Goal: Task Accomplishment & Management: Use online tool/utility

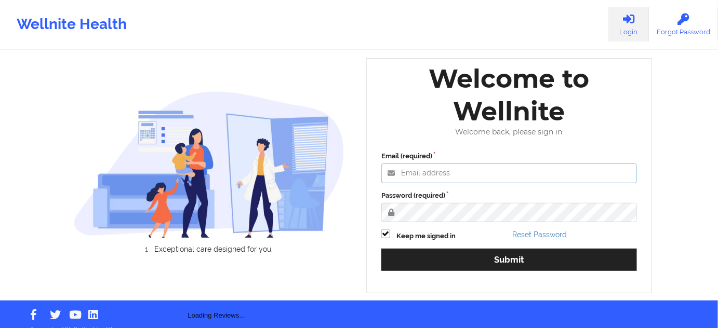
type input "[PERSON_NAME][EMAIL_ADDRESS][PERSON_NAME][DOMAIN_NAME]"
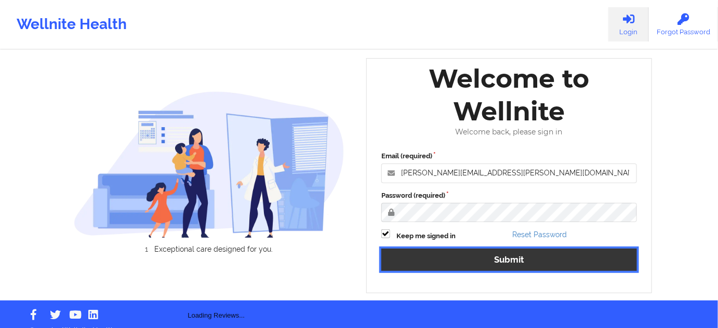
click at [472, 260] on button "Submit" at bounding box center [509, 260] width 256 height 22
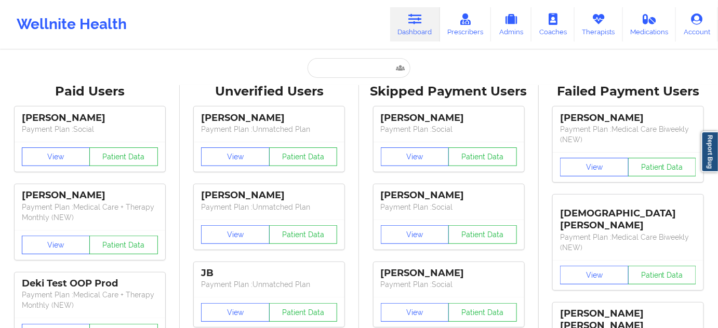
click at [435, 37] on link "Dashboard" at bounding box center [415, 24] width 50 height 34
click at [366, 69] on input "text" at bounding box center [359, 68] width 103 height 20
paste input "MARJORIE"
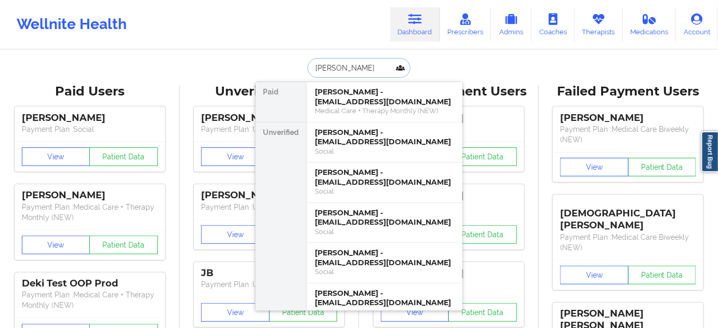
click at [313, 68] on input "MARJORIE" at bounding box center [359, 68] width 103 height 20
paste input "GOMEZ"
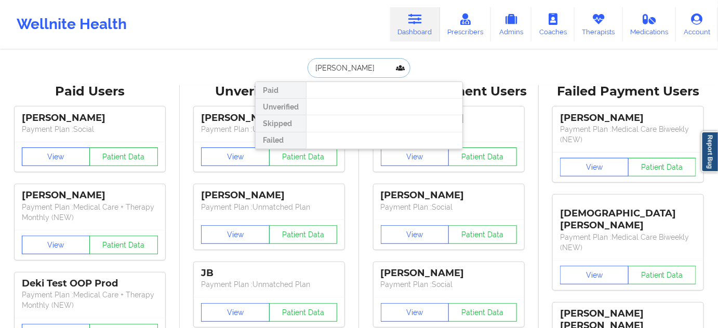
drag, startPoint x: 341, startPoint y: 67, endPoint x: 378, endPoint y: 64, distance: 37.0
click at [378, 64] on input "GOMEZ MARJORIE" at bounding box center [359, 68] width 103 height 20
click at [311, 71] on input "GOMEZ" at bounding box center [359, 68] width 103 height 20
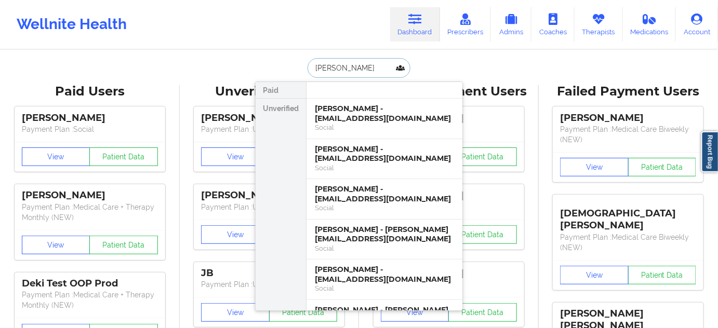
paste input "MARJORIE"
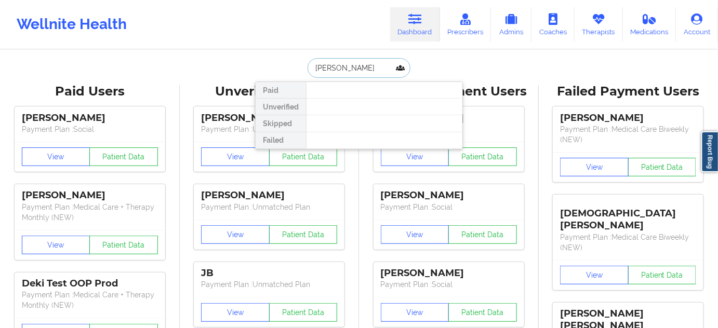
click at [312, 72] on input "MARJORIE GOMEZ" at bounding box center [359, 68] width 103 height 20
click at [388, 64] on input "MARJORIE GOMEZ" at bounding box center [359, 68] width 103 height 20
type input "MARJORIE GOMEZ"
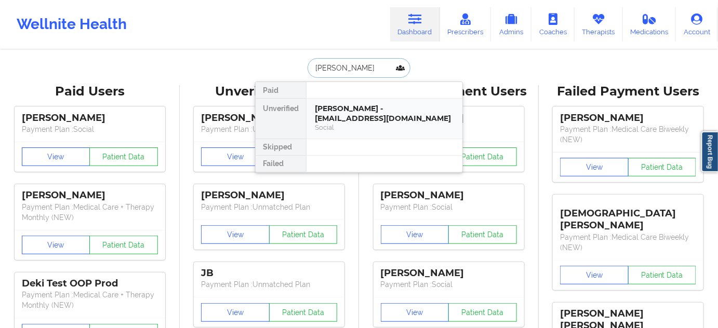
click at [364, 113] on div "[PERSON_NAME] - [EMAIL_ADDRESS][DOMAIN_NAME]" at bounding box center [384, 113] width 139 height 19
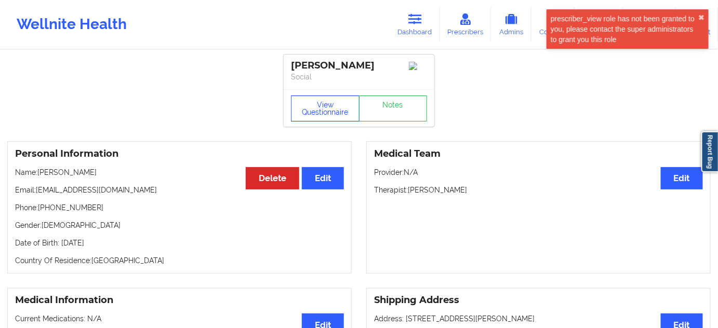
click at [335, 103] on button "View Questionnaire" at bounding box center [325, 109] width 69 height 26
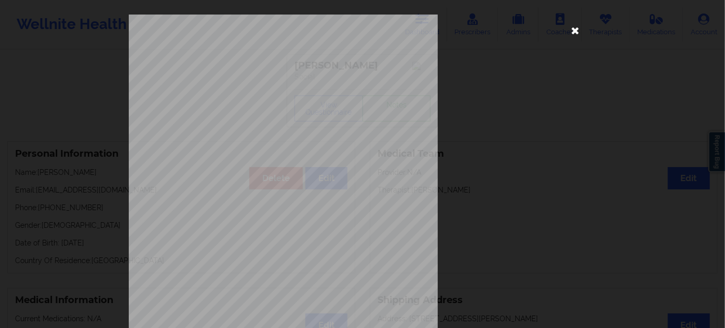
click at [571, 34] on icon at bounding box center [575, 30] width 17 height 17
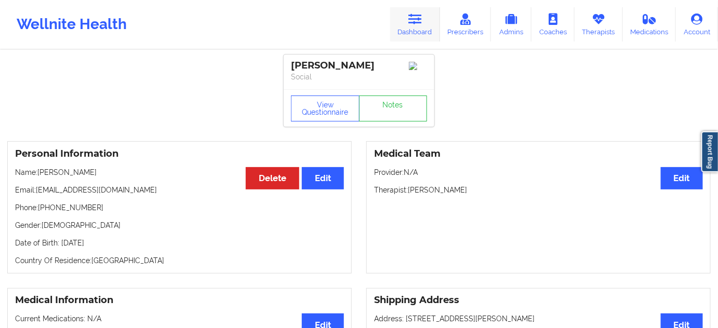
click at [428, 16] on link "Dashboard" at bounding box center [415, 24] width 50 height 34
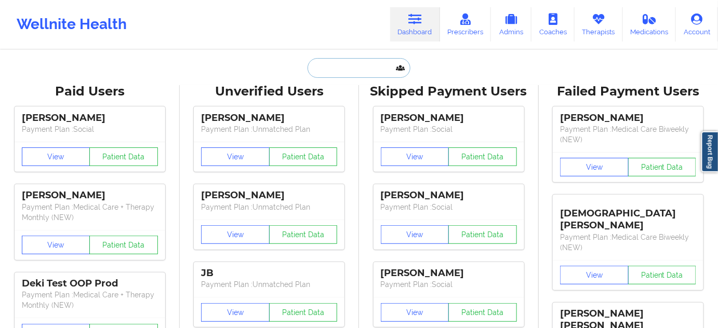
click at [379, 65] on input "text" at bounding box center [359, 68] width 103 height 20
paste input "angelica matinez"
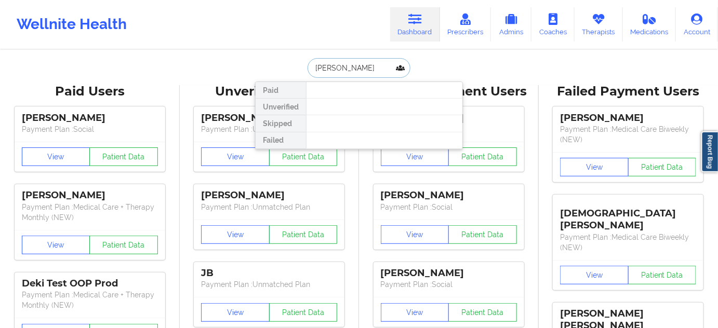
type input "angelica"
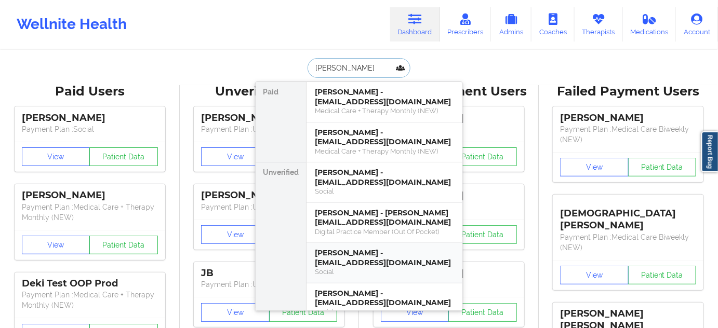
click at [368, 255] on div "Angelica Martinez - angelica620martine@gmail.com" at bounding box center [384, 257] width 139 height 19
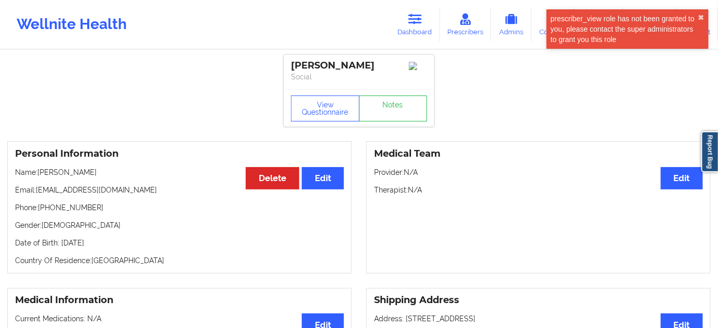
click at [351, 64] on div "Angelica Martinez" at bounding box center [359, 66] width 136 height 12
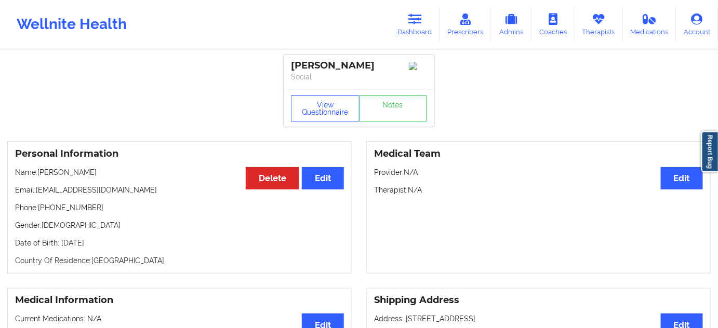
copy div "Martinez"
drag, startPoint x: 294, startPoint y: 63, endPoint x: 393, endPoint y: 57, distance: 99.4
click at [393, 57] on div "Angelica Martinez Social" at bounding box center [359, 72] width 151 height 35
copy div "Angelica Martinez"
click at [420, 20] on icon at bounding box center [415, 19] width 14 height 11
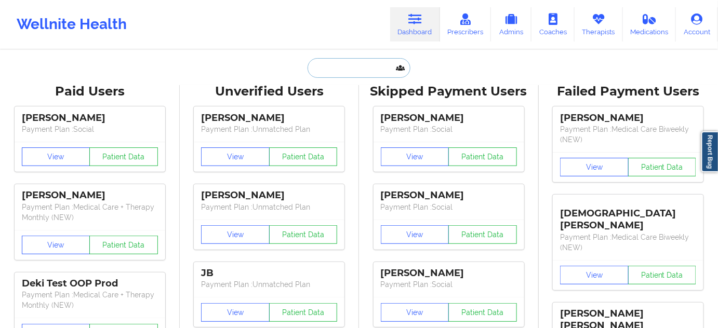
click at [370, 72] on input "text" at bounding box center [359, 68] width 103 height 20
paste input "Angelica Martinez"
type input "Angelica Martinez"
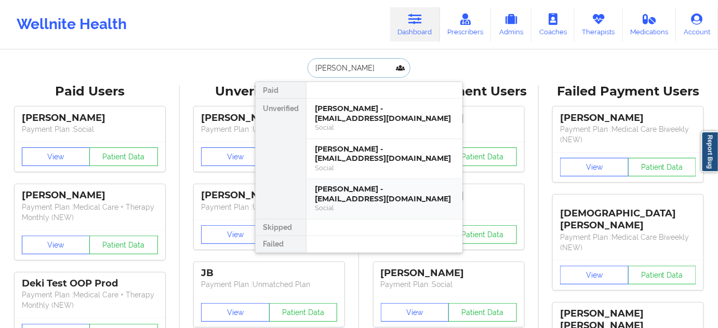
click at [383, 195] on div "Angelica Martinez - angelicacis_94@yahoo.com" at bounding box center [384, 193] width 139 height 19
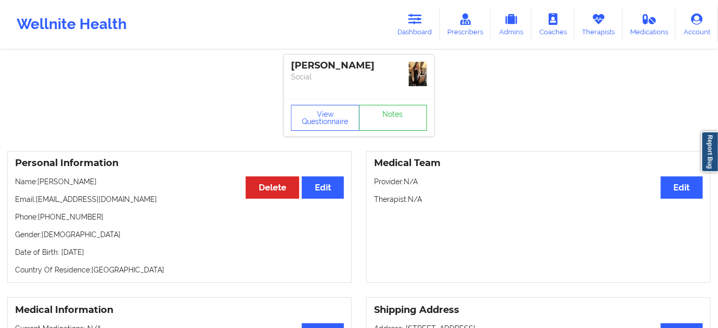
drag, startPoint x: 36, startPoint y: 197, endPoint x: 158, endPoint y: 183, distance: 122.4
click at [158, 183] on div "Personal Information Edit Delete Name: Angelica Martinez Email: angelicacis_94@…" at bounding box center [179, 217] width 344 height 132
click at [154, 210] on div "Personal Information Edit Delete Name: Angelica Martinez Email: angelicacis_94@…" at bounding box center [179, 217] width 344 height 132
drag, startPoint x: 44, startPoint y: 200, endPoint x: 147, endPoint y: 190, distance: 102.8
click at [144, 195] on p "Email: angelicacis_94@yahoo.com" at bounding box center [179, 199] width 329 height 10
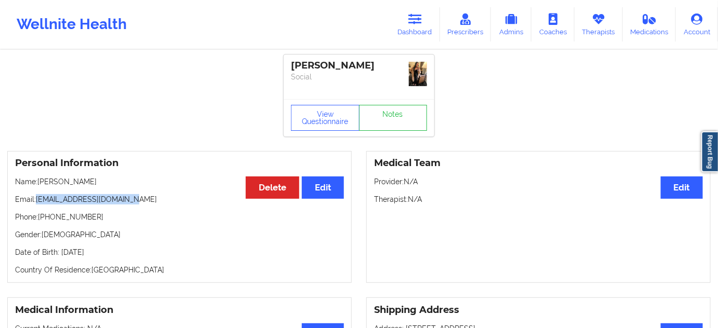
copy p "angelicacis_94@yahoo.com"
drag, startPoint x: 380, startPoint y: 63, endPoint x: 288, endPoint y: 66, distance: 92.5
click at [288, 66] on div "Angelica Martinez Social" at bounding box center [359, 77] width 151 height 45
copy div "Angelica Martinez"
click at [329, 78] on p "Social" at bounding box center [359, 77] width 136 height 10
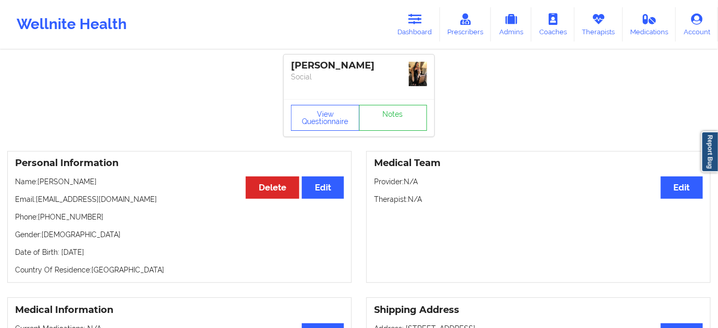
click at [318, 59] on div "Angelica Martinez Social" at bounding box center [359, 77] width 151 height 45
copy div "Angelica"
click at [412, 27] on link "Dashboard" at bounding box center [415, 24] width 50 height 34
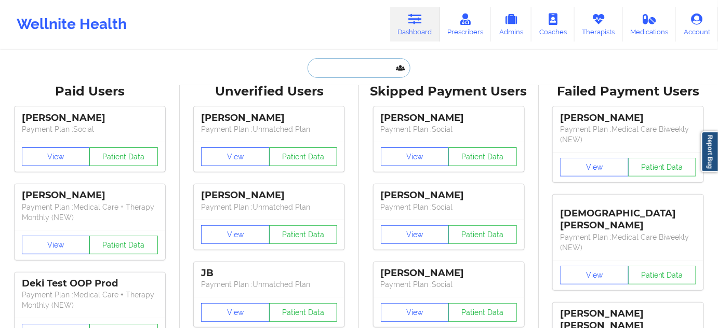
click at [360, 64] on input "text" at bounding box center [359, 68] width 103 height 20
paste input "angelica620martinez@yahoo.com"
type input "angelica620martinez@yahoo.com"
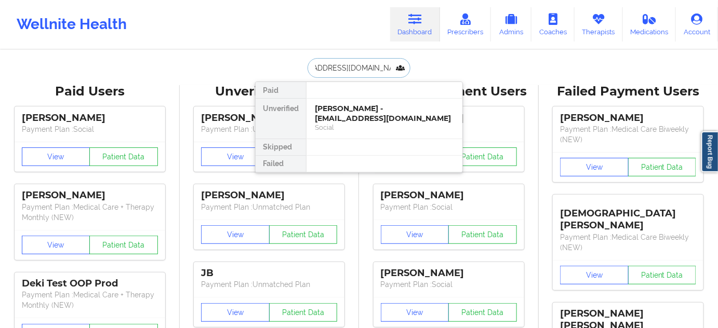
click at [351, 108] on div "Angelica Martinez - angelica620martinez@yahoo.com" at bounding box center [384, 113] width 139 height 19
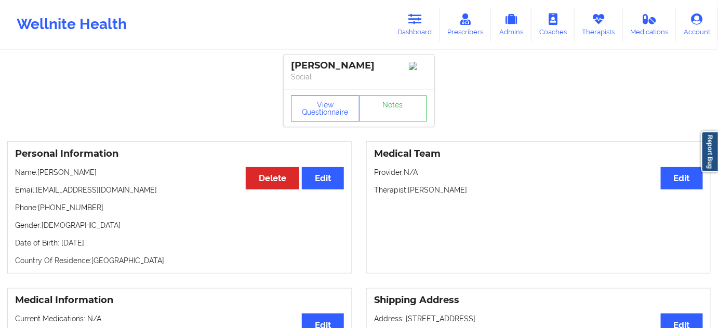
drag, startPoint x: 383, startPoint y: 66, endPoint x: 281, endPoint y: 63, distance: 101.9
copy div "Angelica Martinez"
click at [364, 85] on div "Angelica Martinez Social" at bounding box center [359, 72] width 151 height 35
click at [357, 68] on div "Angelica Martinez" at bounding box center [359, 66] width 136 height 12
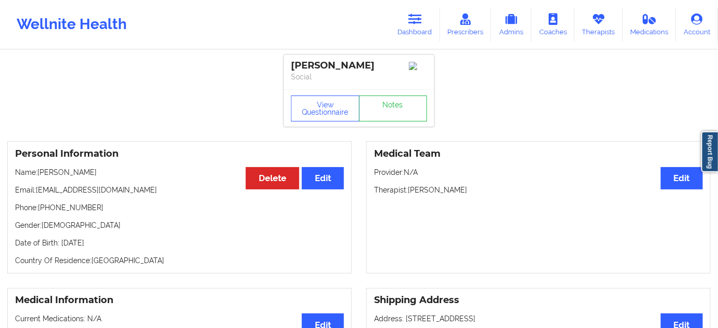
click at [357, 68] on div "Angelica Martinez" at bounding box center [359, 66] width 136 height 12
copy div "Martinez"
drag, startPoint x: 37, startPoint y: 197, endPoint x: 160, endPoint y: 197, distance: 122.6
click at [160, 195] on p "Email: angelica620martinez@yahoo.com" at bounding box center [179, 190] width 329 height 10
copy p "angelica620martinez@yahoo.com"
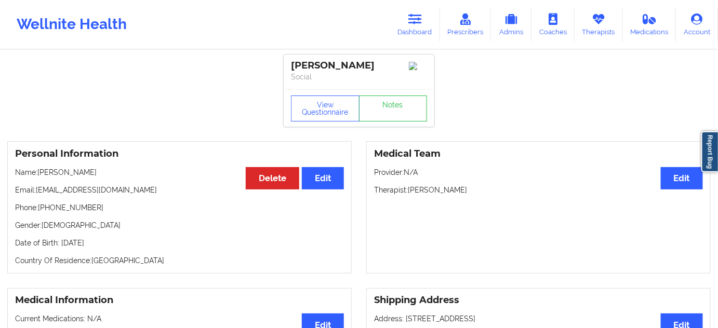
drag, startPoint x: 384, startPoint y: 65, endPoint x: 287, endPoint y: 66, distance: 96.6
click at [287, 66] on div "Angelica Martinez Social" at bounding box center [359, 72] width 151 height 35
copy div "Angelica Martinez"
click at [359, 92] on div "View Questionnaire Notes" at bounding box center [359, 107] width 151 height 37
click at [358, 71] on div "Angelica Martinez" at bounding box center [359, 66] width 136 height 12
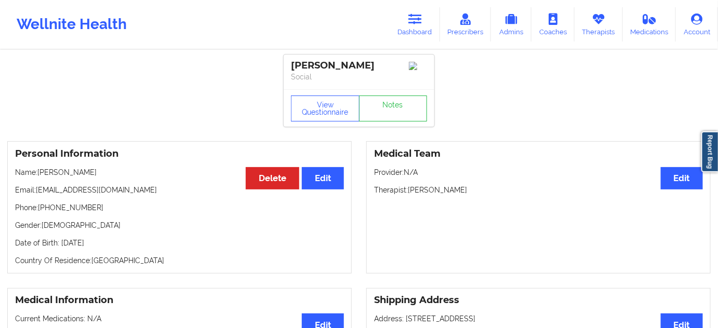
click at [358, 71] on div "Angelica Martinez" at bounding box center [359, 66] width 136 height 12
copy div "Martinez"
click at [327, 63] on div "Angelica Martinez" at bounding box center [359, 66] width 136 height 12
click at [352, 66] on div "Angelica Martinez" at bounding box center [359, 66] width 136 height 12
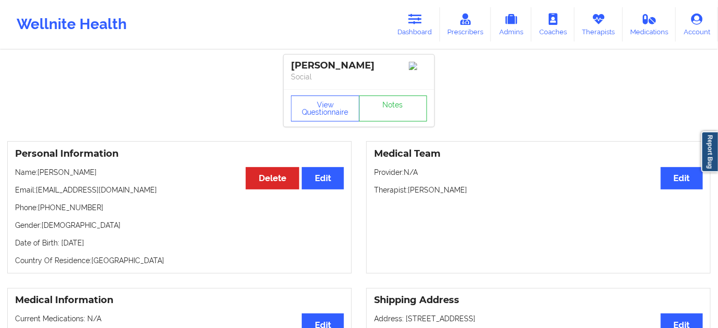
click at [352, 66] on div "Angelica Martinez" at bounding box center [359, 66] width 136 height 12
drag, startPoint x: 37, startPoint y: 192, endPoint x: 180, endPoint y: 190, distance: 142.4
click at [176, 189] on p "Email: angelica620martinez@yahoo.com" at bounding box center [179, 190] width 329 height 10
drag, startPoint x: 417, startPoint y: 19, endPoint x: 411, endPoint y: 27, distance: 10.1
click at [417, 19] on icon at bounding box center [415, 19] width 14 height 11
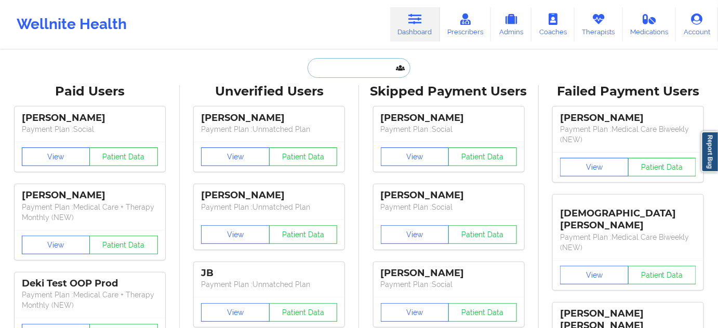
click at [355, 64] on input "text" at bounding box center [359, 68] width 103 height 20
paste input "angelica620martinez@yahoo.com"
type input "angelica620martinez@yahoo.com"
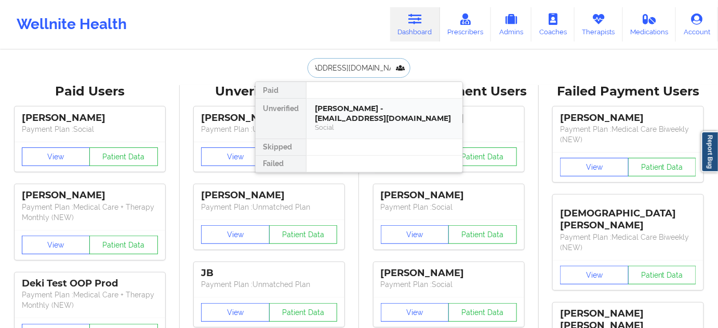
click at [345, 111] on div "Angelica Martinez - angelica620martinez@yahoo.com" at bounding box center [384, 113] width 139 height 19
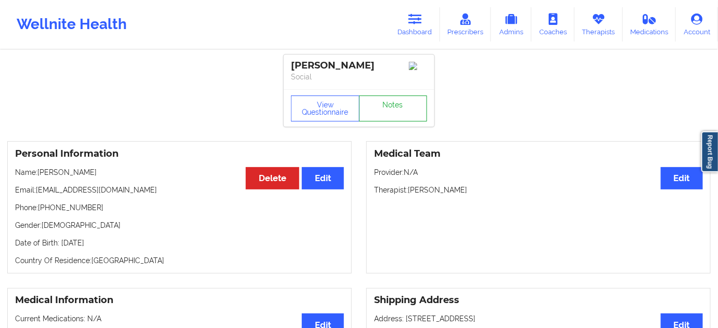
click at [400, 112] on link "Notes" at bounding box center [393, 109] width 69 height 26
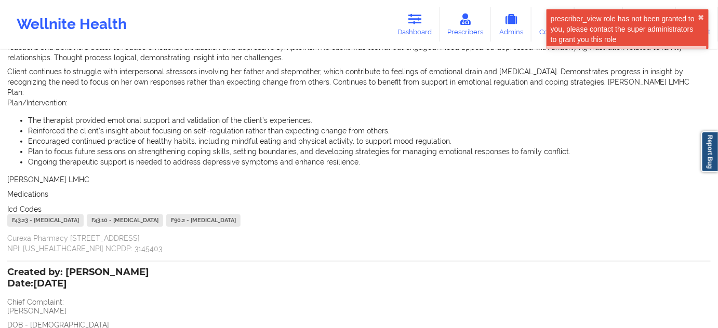
scroll to position [252, 0]
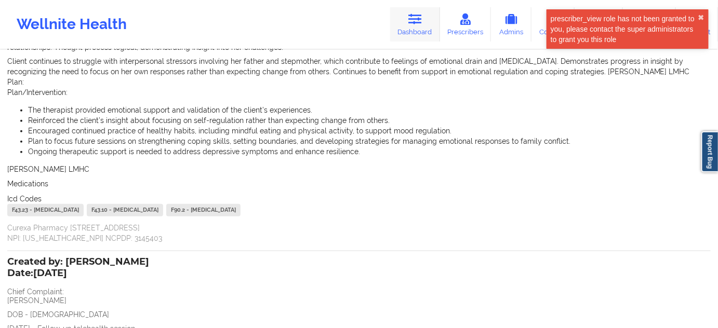
drag, startPoint x: 417, startPoint y: 28, endPoint x: 404, endPoint y: 41, distance: 18.4
click at [417, 28] on link "Dashboard" at bounding box center [415, 24] width 50 height 34
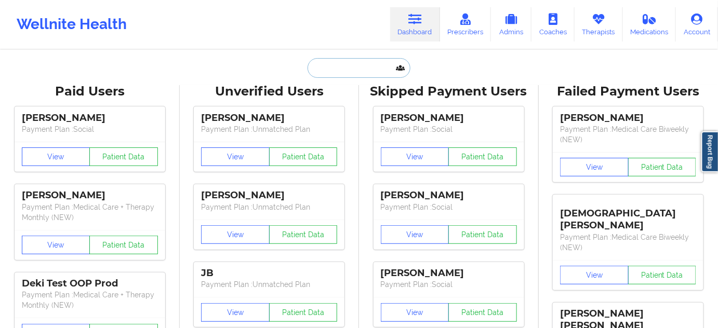
click at [354, 73] on input "text" at bounding box center [359, 68] width 103 height 20
paste input "kasems91016@gmail.com"
type input "kasems91016@gmail.com"
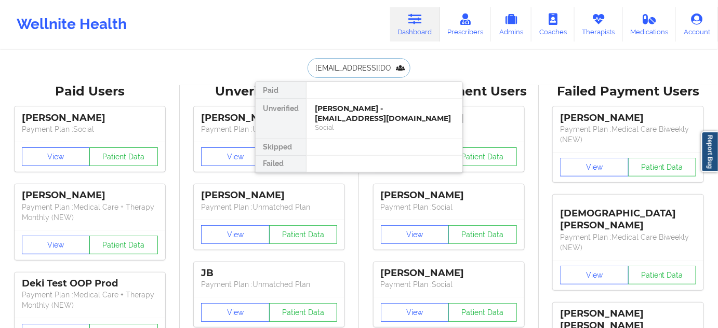
scroll to position [0, 3]
click at [340, 114] on div "KATIE SHEPPARD - kasems91016@gmail.com" at bounding box center [384, 113] width 139 height 19
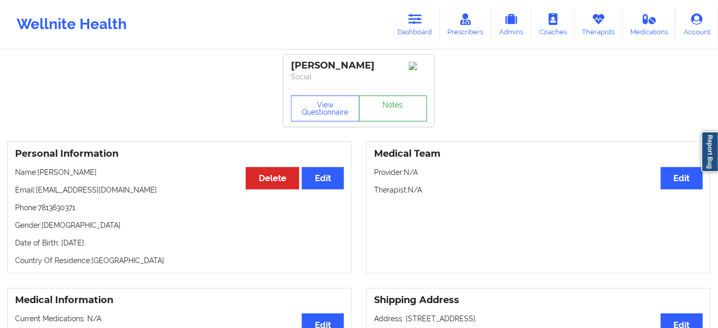
click at [388, 114] on link "Notes" at bounding box center [393, 109] width 69 height 26
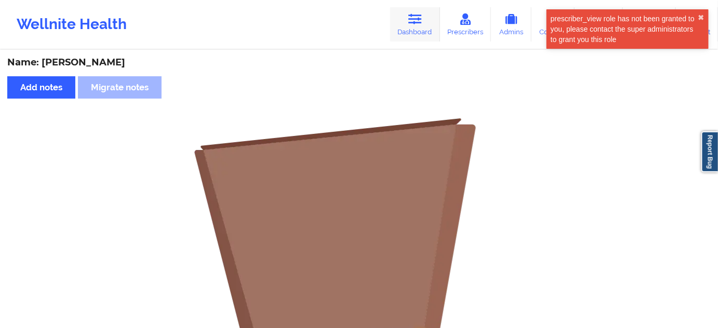
click at [422, 16] on icon at bounding box center [415, 19] width 14 height 11
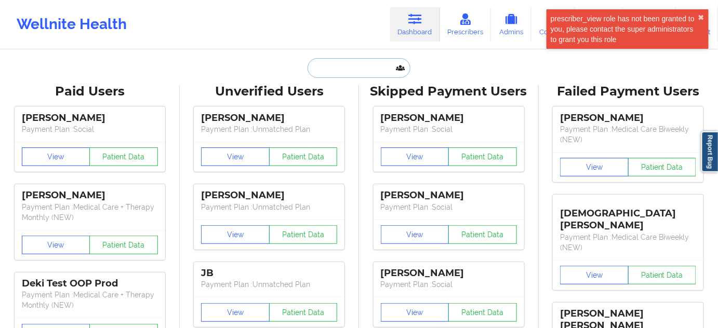
click at [369, 67] on input "text" at bounding box center [359, 68] width 103 height 20
paste input "[EMAIL_ADDRESS][DOMAIN_NAME]"
type input "[EMAIL_ADDRESS][DOMAIN_NAME]"
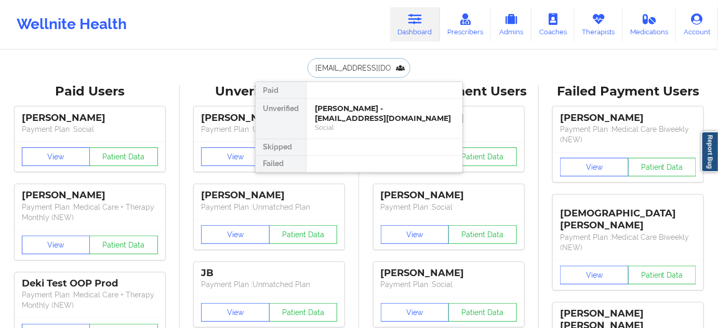
click at [348, 115] on div "Krista Alsobrooks - krilalso@yahoo.com" at bounding box center [384, 113] width 139 height 19
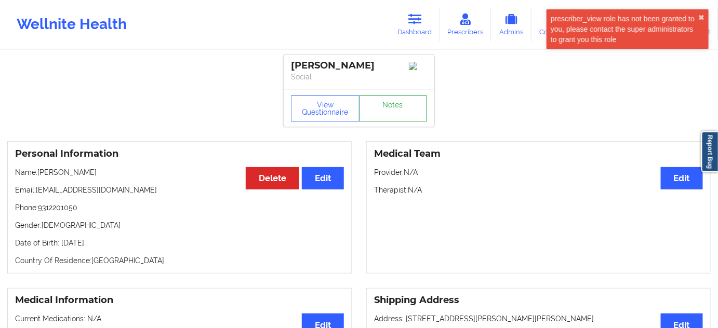
click at [385, 104] on link "Notes" at bounding box center [393, 109] width 69 height 26
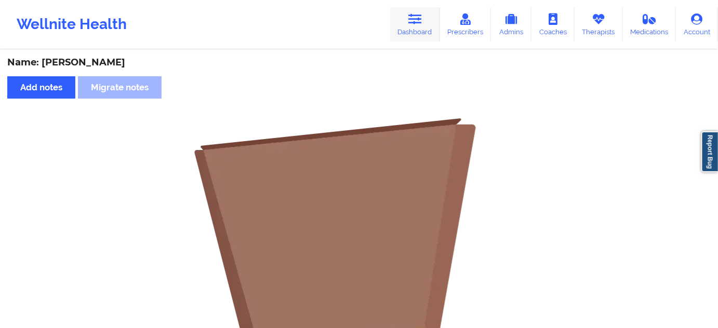
click at [416, 9] on link "Dashboard" at bounding box center [415, 24] width 50 height 34
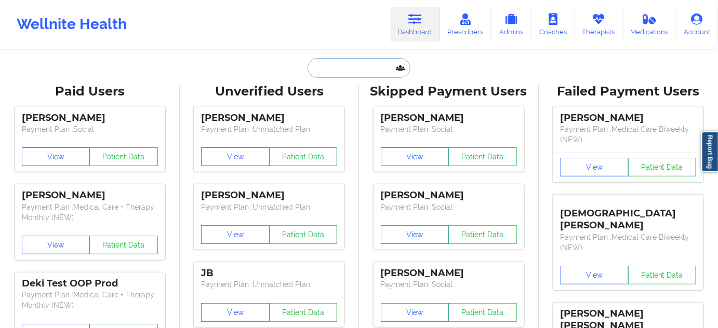
click at [347, 68] on input "text" at bounding box center [359, 68] width 103 height 20
paste input "yuranizortiz@gmail.coml"
type input "yuranizortiz@gmail.coml"
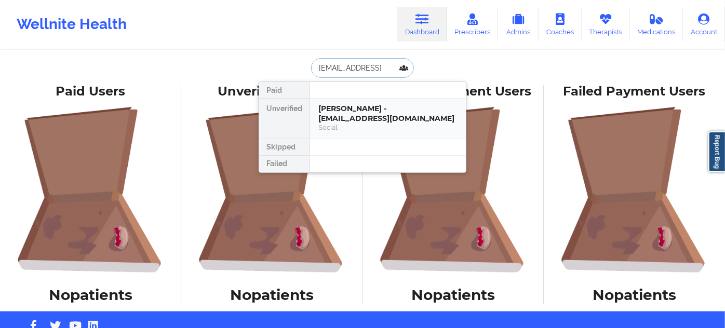
click at [342, 123] on div "Krista Alsobrooks - krilalso@yahoo.com" at bounding box center [388, 113] width 139 height 19
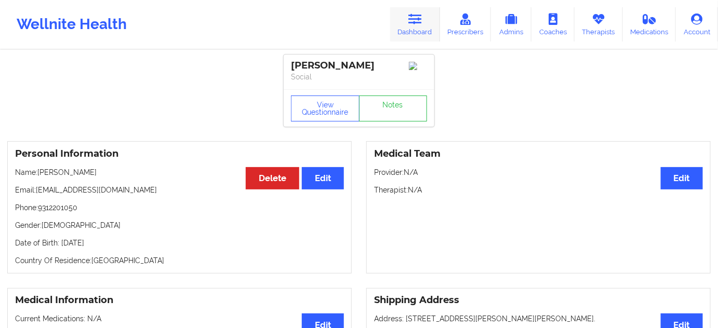
click at [415, 23] on icon at bounding box center [415, 19] width 14 height 11
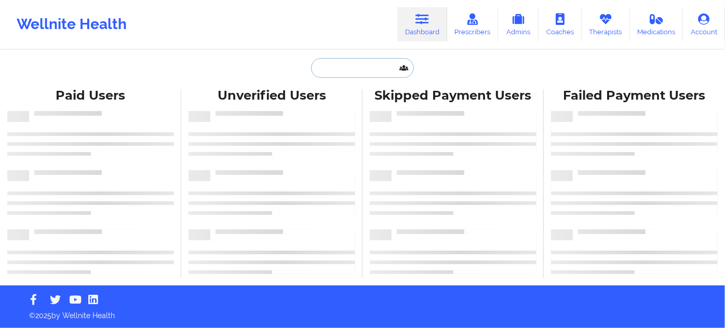
click at [361, 69] on input "text" at bounding box center [362, 68] width 103 height 20
paste input "[EMAIL_ADDRESS][DOMAIN_NAME]"
type input "[EMAIL_ADDRESS][DOMAIN_NAME]"
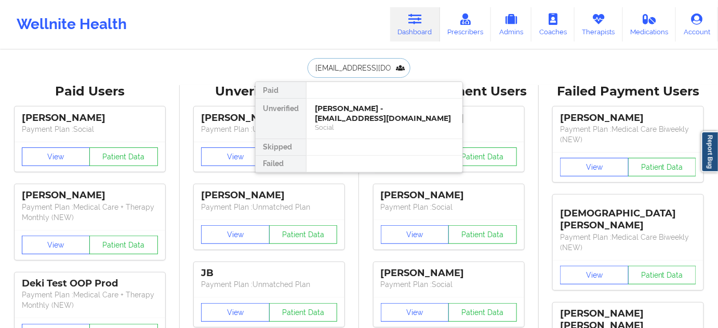
click at [359, 119] on div "[PERSON_NAME] - [EMAIL_ADDRESS][DOMAIN_NAME]" at bounding box center [384, 113] width 139 height 19
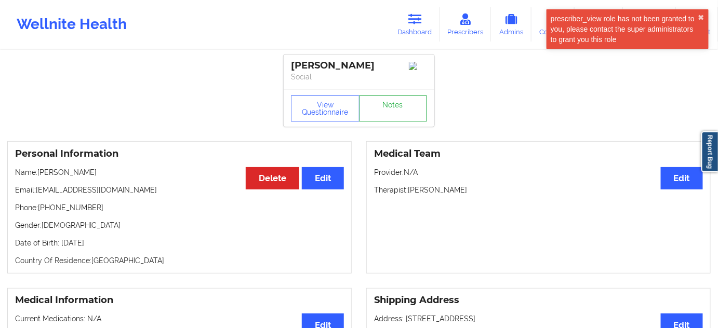
click at [383, 111] on link "Notes" at bounding box center [393, 109] width 69 height 26
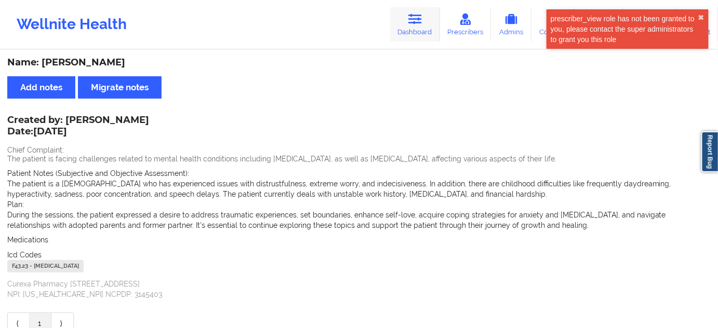
click at [432, 23] on link "Dashboard" at bounding box center [415, 24] width 50 height 34
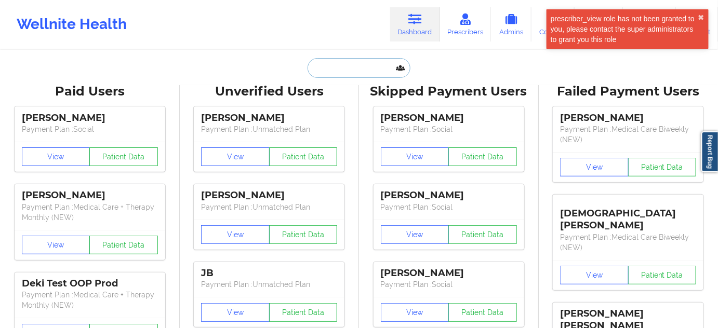
click at [364, 73] on input "text" at bounding box center [359, 68] width 103 height 20
type input "s"
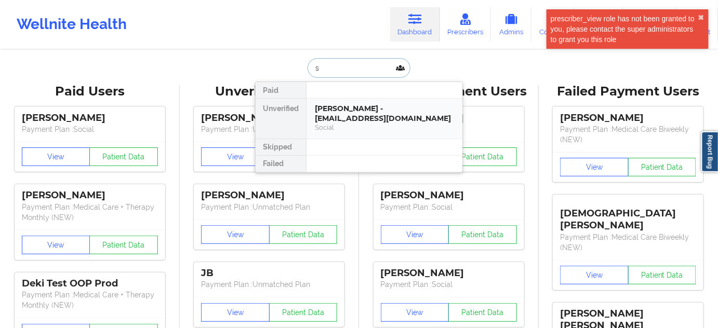
click at [356, 112] on div "[PERSON_NAME] - [EMAIL_ADDRESS][DOMAIN_NAME]" at bounding box center [384, 113] width 139 height 19
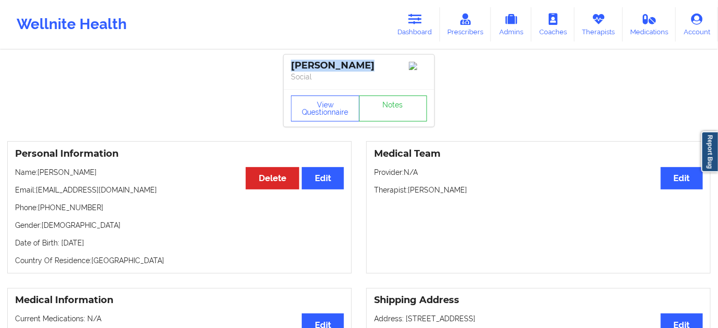
drag, startPoint x: 376, startPoint y: 64, endPoint x: 254, endPoint y: 58, distance: 121.7
copy div "[PERSON_NAME]"
click at [390, 120] on link "Notes" at bounding box center [393, 109] width 69 height 26
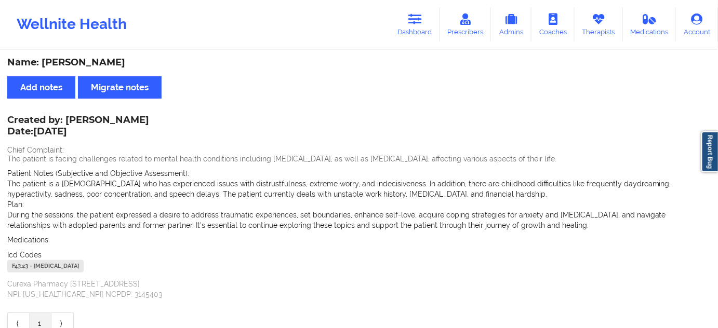
click at [21, 269] on div "F43.23 - [MEDICAL_DATA]" at bounding box center [45, 266] width 76 height 12
copy div "F43.23"
click at [416, 19] on icon at bounding box center [415, 19] width 14 height 11
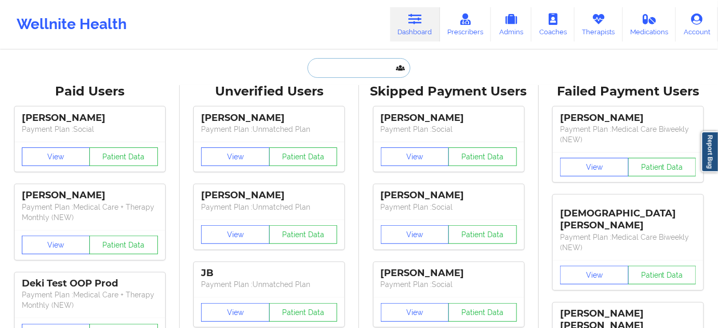
click at [352, 69] on input "text" at bounding box center [359, 68] width 103 height 20
type input "s"
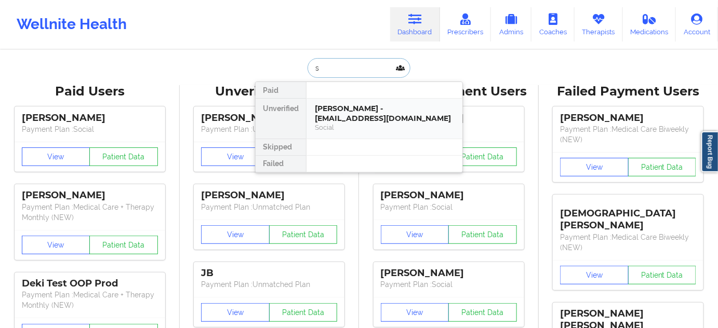
click at [336, 110] on div "[PERSON_NAME] - [EMAIL_ADDRESS][DOMAIN_NAME]" at bounding box center [384, 113] width 139 height 19
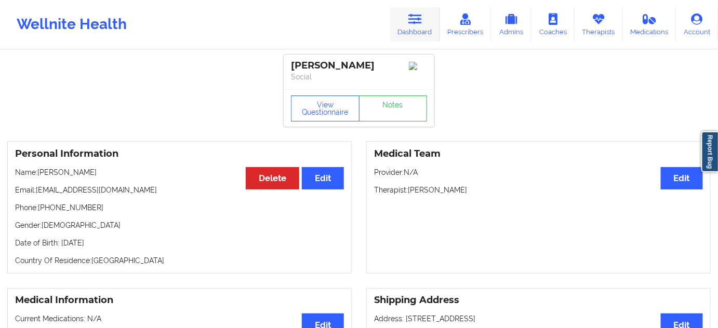
click at [413, 22] on icon at bounding box center [415, 19] width 14 height 11
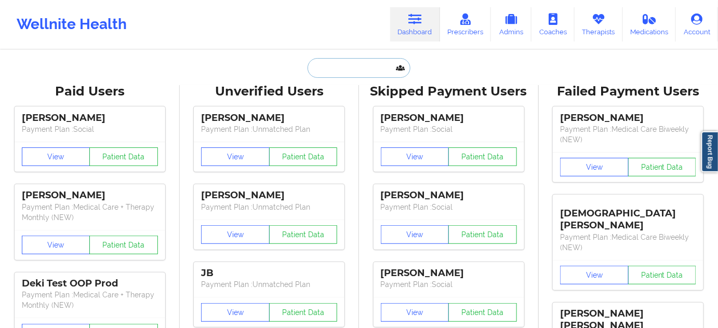
click at [343, 72] on input "text" at bounding box center [359, 68] width 103 height 20
paste input "[EMAIL_ADDRESS][DOMAIN_NAME]"
type input "[EMAIL_ADDRESS][DOMAIN_NAME]"
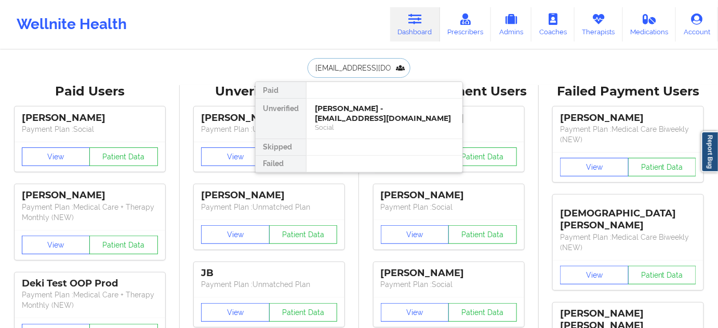
click at [348, 117] on div "[PERSON_NAME] - [EMAIL_ADDRESS][DOMAIN_NAME]" at bounding box center [384, 113] width 139 height 19
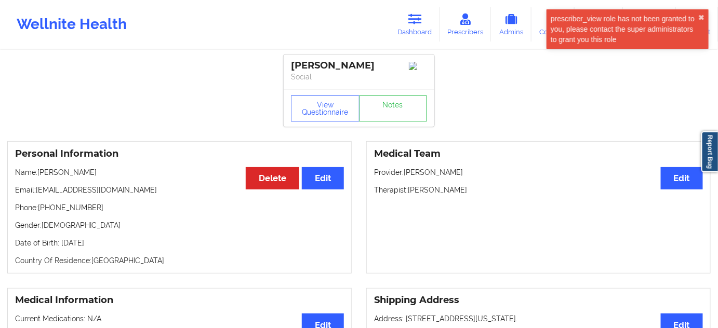
drag, startPoint x: 364, startPoint y: 68, endPoint x: 287, endPoint y: 66, distance: 76.9
click at [287, 66] on div "[PERSON_NAME] Social" at bounding box center [359, 72] width 151 height 35
copy div "[PERSON_NAME]"
click at [403, 118] on link "Notes" at bounding box center [393, 109] width 69 height 26
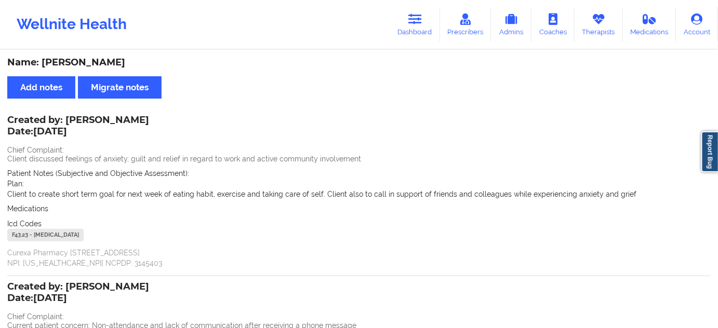
scroll to position [222, 0]
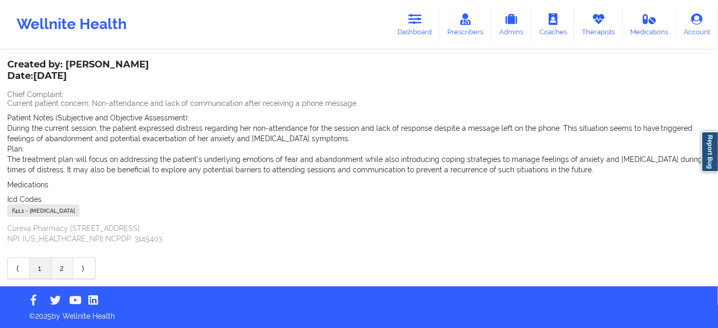
click at [60, 267] on link "2" at bounding box center [62, 268] width 22 height 21
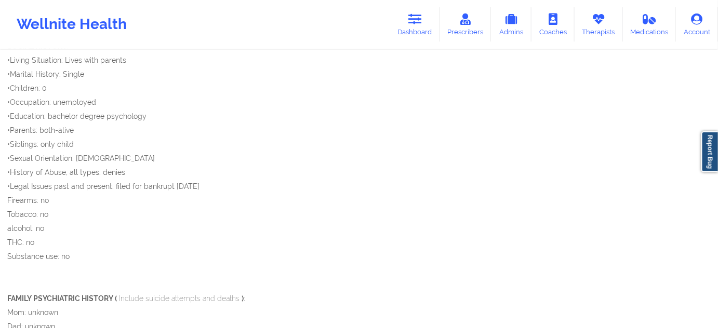
scroll to position [965, 0]
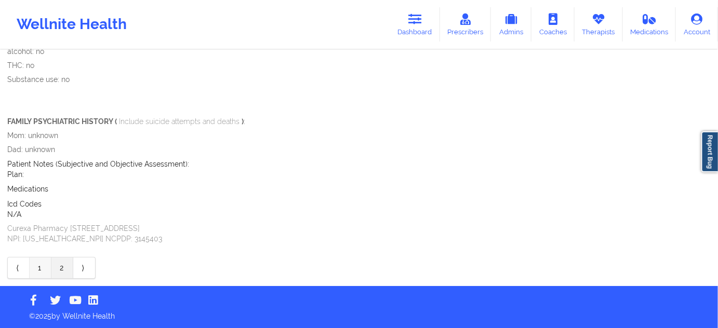
click at [43, 269] on link "1" at bounding box center [41, 268] width 22 height 21
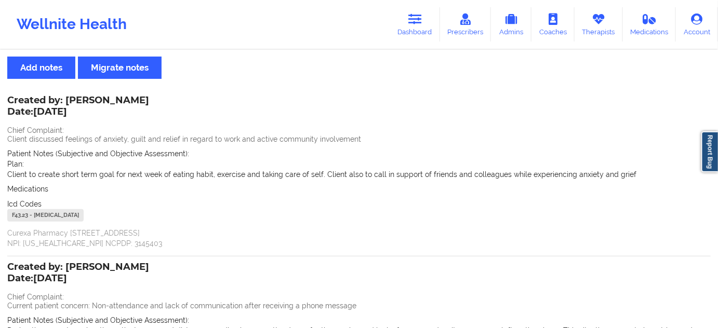
scroll to position [0, 0]
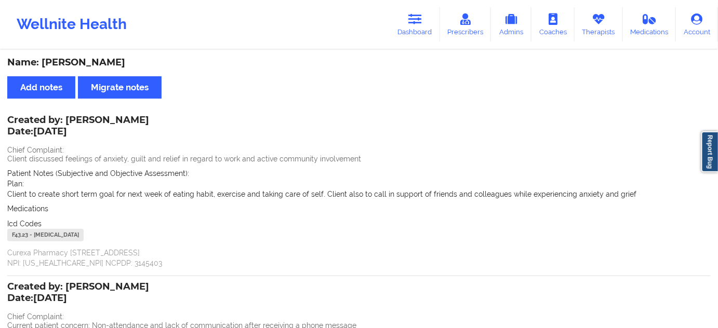
click at [92, 62] on div "Name: [PERSON_NAME]" at bounding box center [359, 63] width 704 height 12
copy div "[PERSON_NAME]"
drag, startPoint x: 44, startPoint y: 62, endPoint x: 141, endPoint y: 56, distance: 97.3
click at [125, 62] on div "Name: [PERSON_NAME]" at bounding box center [359, 63] width 704 height 12
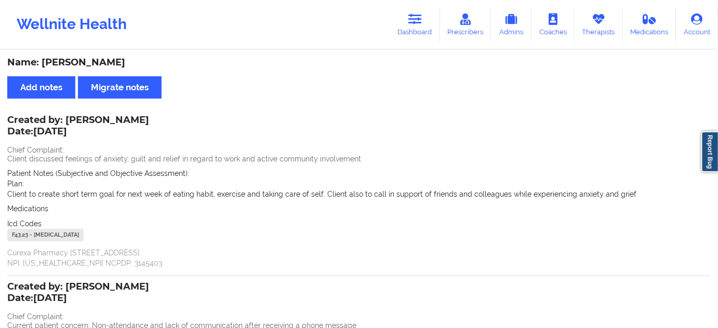
copy div "[PERSON_NAME]"
click at [22, 237] on div "F43.23 - [MEDICAL_DATA]" at bounding box center [45, 235] width 76 height 12
copy div "F43.23"
click at [407, 31] on link "Dashboard" at bounding box center [415, 24] width 50 height 34
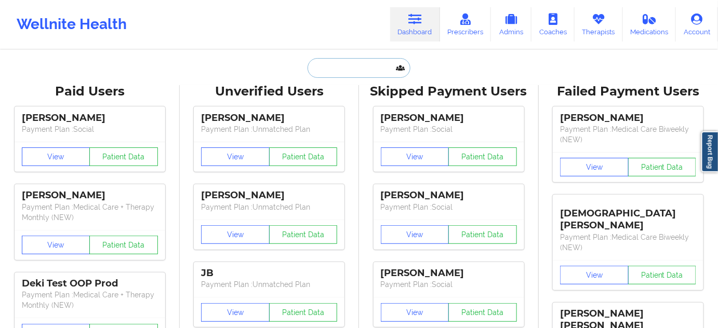
click at [348, 69] on input "text" at bounding box center [359, 68] width 103 height 20
paste input "[EMAIL_ADDRESS][DOMAIN_NAME]"
type input "[EMAIL_ADDRESS][DOMAIN_NAME]"
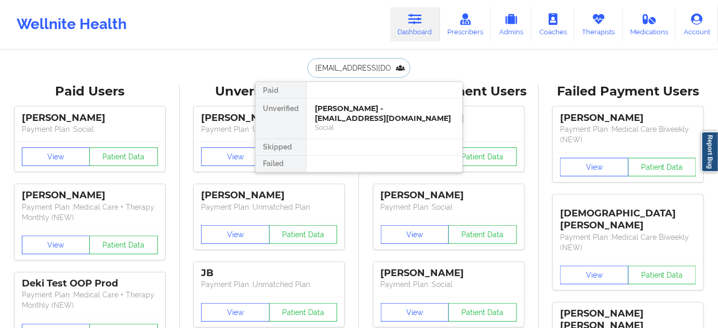
click at [343, 108] on div "[PERSON_NAME] - [EMAIL_ADDRESS][DOMAIN_NAME]" at bounding box center [384, 113] width 139 height 19
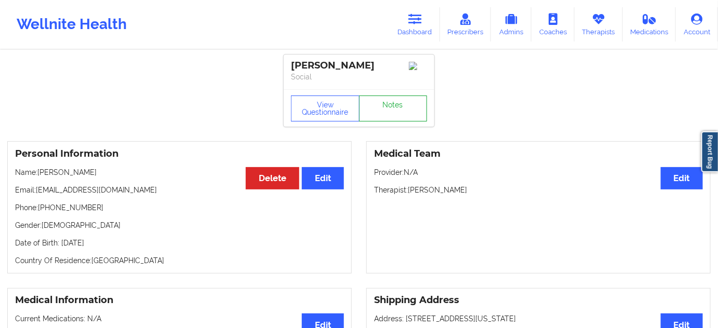
click at [389, 122] on link "Notes" at bounding box center [393, 109] width 69 height 26
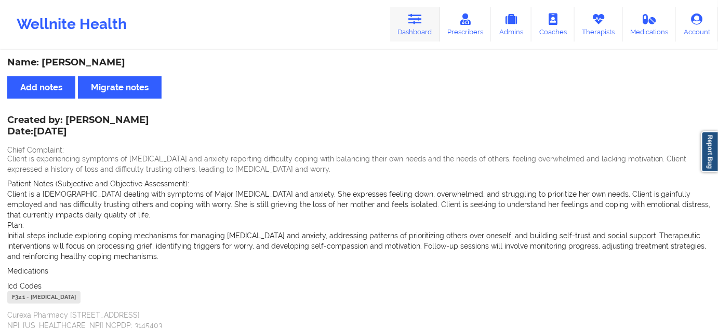
click at [419, 17] on icon at bounding box center [415, 19] width 14 height 11
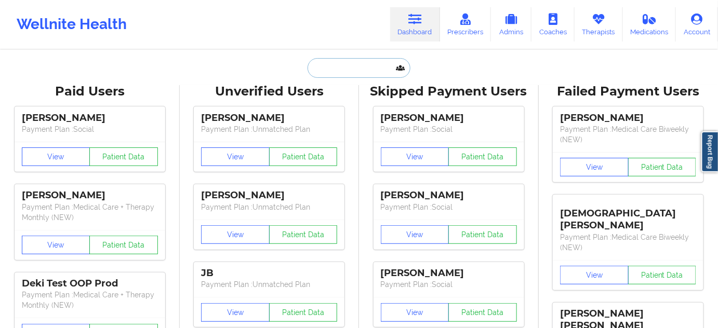
click at [361, 77] on input "text" at bounding box center [359, 68] width 103 height 20
paste input "[EMAIL_ADDRESS][DOMAIN_NAME]"
type input "[EMAIL_ADDRESS][DOMAIN_NAME]"
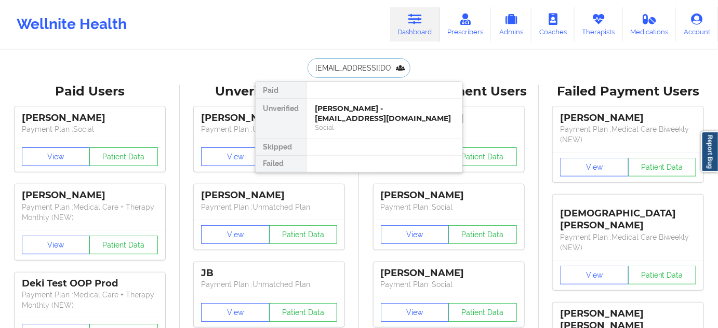
click at [353, 108] on div "[PERSON_NAME] - [EMAIL_ADDRESS][DOMAIN_NAME]" at bounding box center [384, 113] width 139 height 19
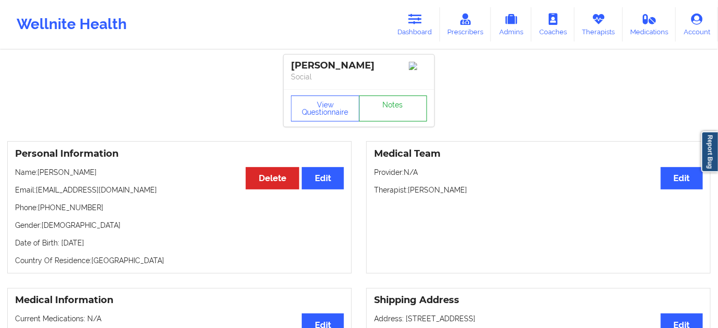
click at [392, 108] on link "Notes" at bounding box center [393, 109] width 69 height 26
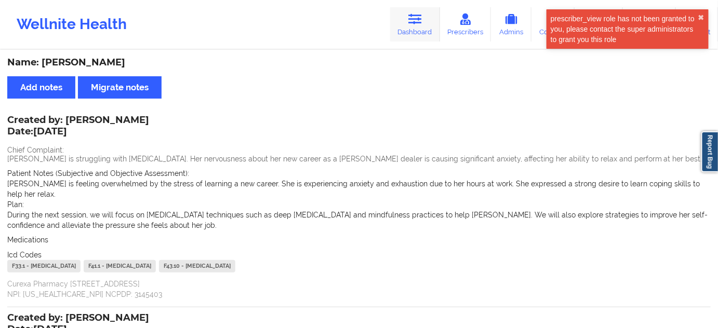
click at [432, 29] on link "Dashboard" at bounding box center [415, 24] width 50 height 34
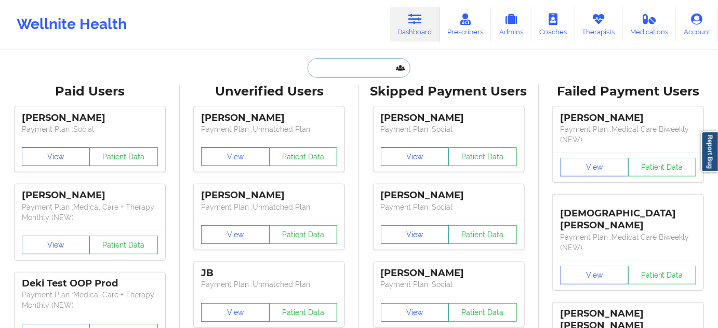
click at [368, 69] on input "text" at bounding box center [359, 68] width 103 height 20
paste input "[EMAIL_ADDRESS][DOMAIN_NAME]"
type input "[EMAIL_ADDRESS][DOMAIN_NAME]"
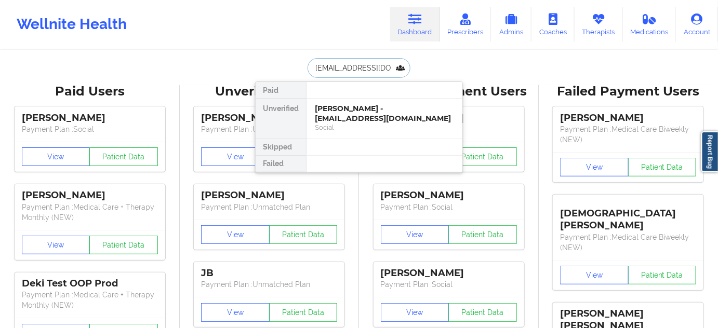
scroll to position [0, 5]
click at [342, 120] on div "[PERSON_NAME] - [EMAIL_ADDRESS][DOMAIN_NAME]" at bounding box center [384, 113] width 139 height 19
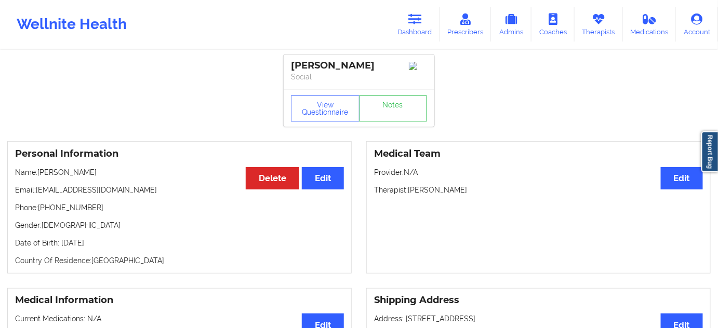
click at [351, 66] on div "[PERSON_NAME]" at bounding box center [359, 66] width 136 height 12
copy div "gershengorn"
click at [410, 20] on icon at bounding box center [415, 19] width 14 height 11
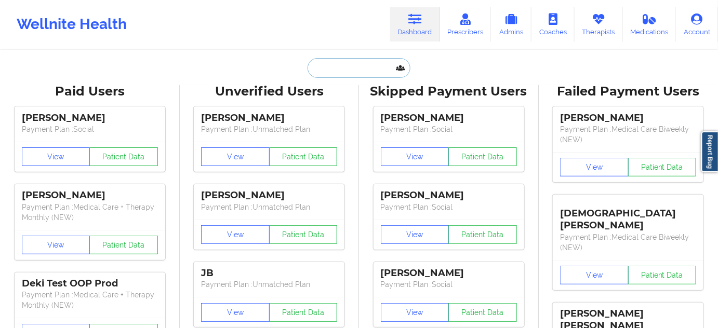
click at [358, 60] on input "text" at bounding box center [359, 68] width 103 height 20
paste input "[PERSON_NAME]"
type input "[PERSON_NAME]"
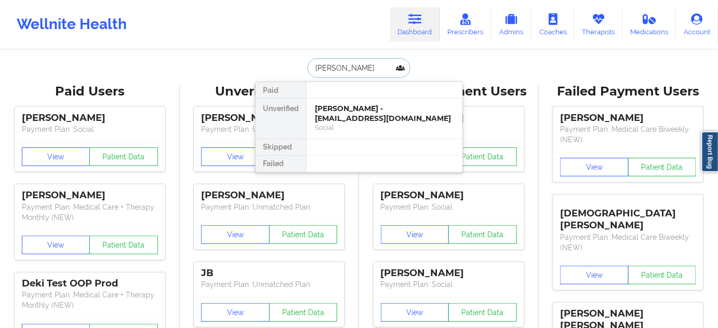
click at [348, 112] on div "[PERSON_NAME] - [EMAIL_ADDRESS][DOMAIN_NAME]" at bounding box center [384, 113] width 139 height 19
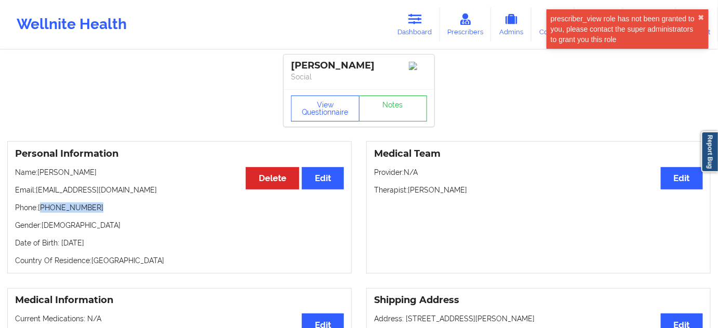
drag, startPoint x: 43, startPoint y: 211, endPoint x: 113, endPoint y: 213, distance: 70.2
click at [113, 213] on p "Phone: [PHONE_NUMBER]" at bounding box center [179, 208] width 329 height 10
copy p "[PHONE_NUMBER]"
